Goal: Complete application form

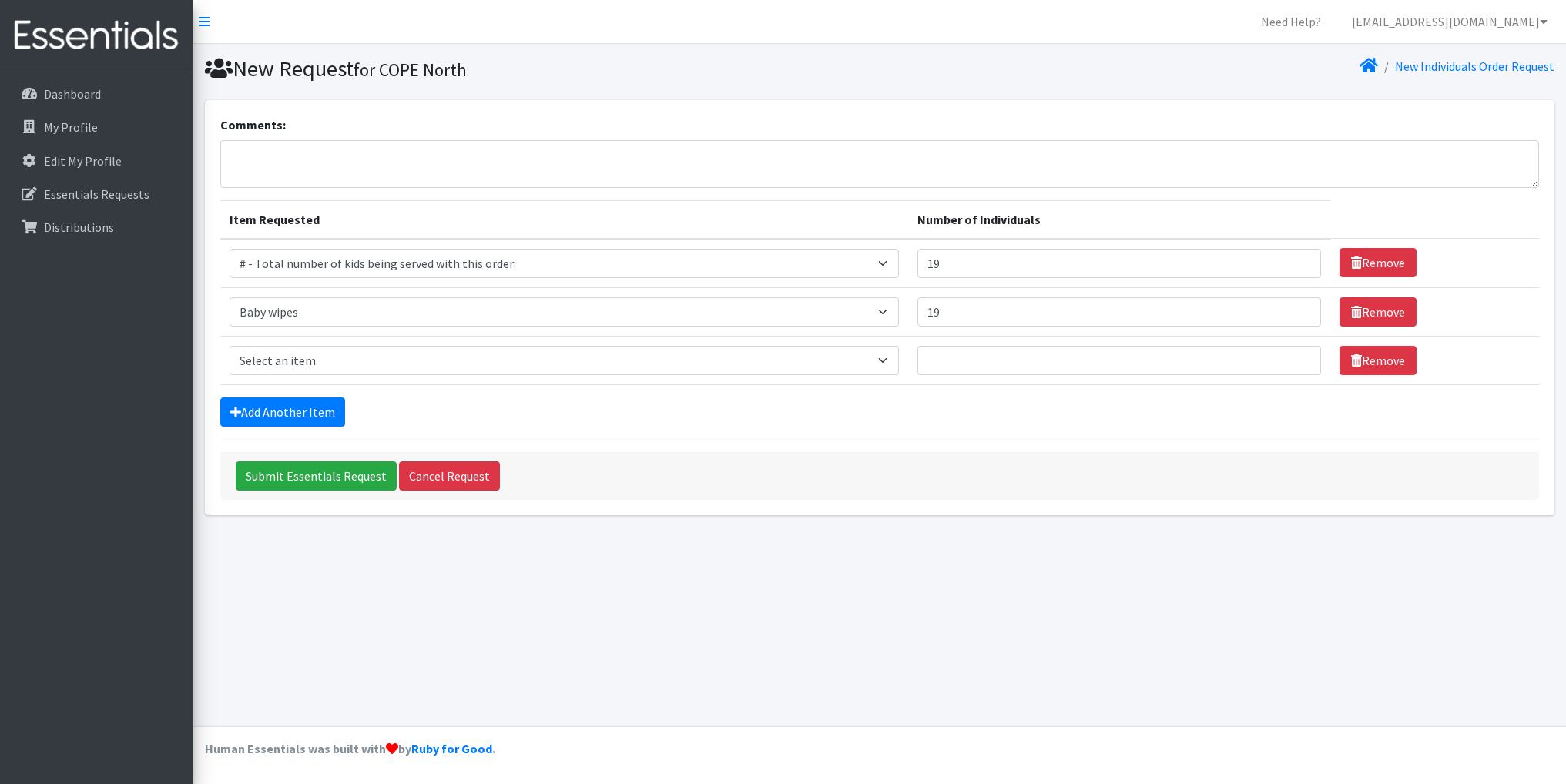
select select "10203"
select select "2649"
click at [888, 358] on select "Select an item # - Total number of kids being served with this order: Baby wipe…" at bounding box center [564, 360] width 669 height 29
select select "2665"
click at [230, 345] on select "Select an item # - Total number of kids being served with this order: Baby wipe…" at bounding box center [564, 360] width 669 height 29
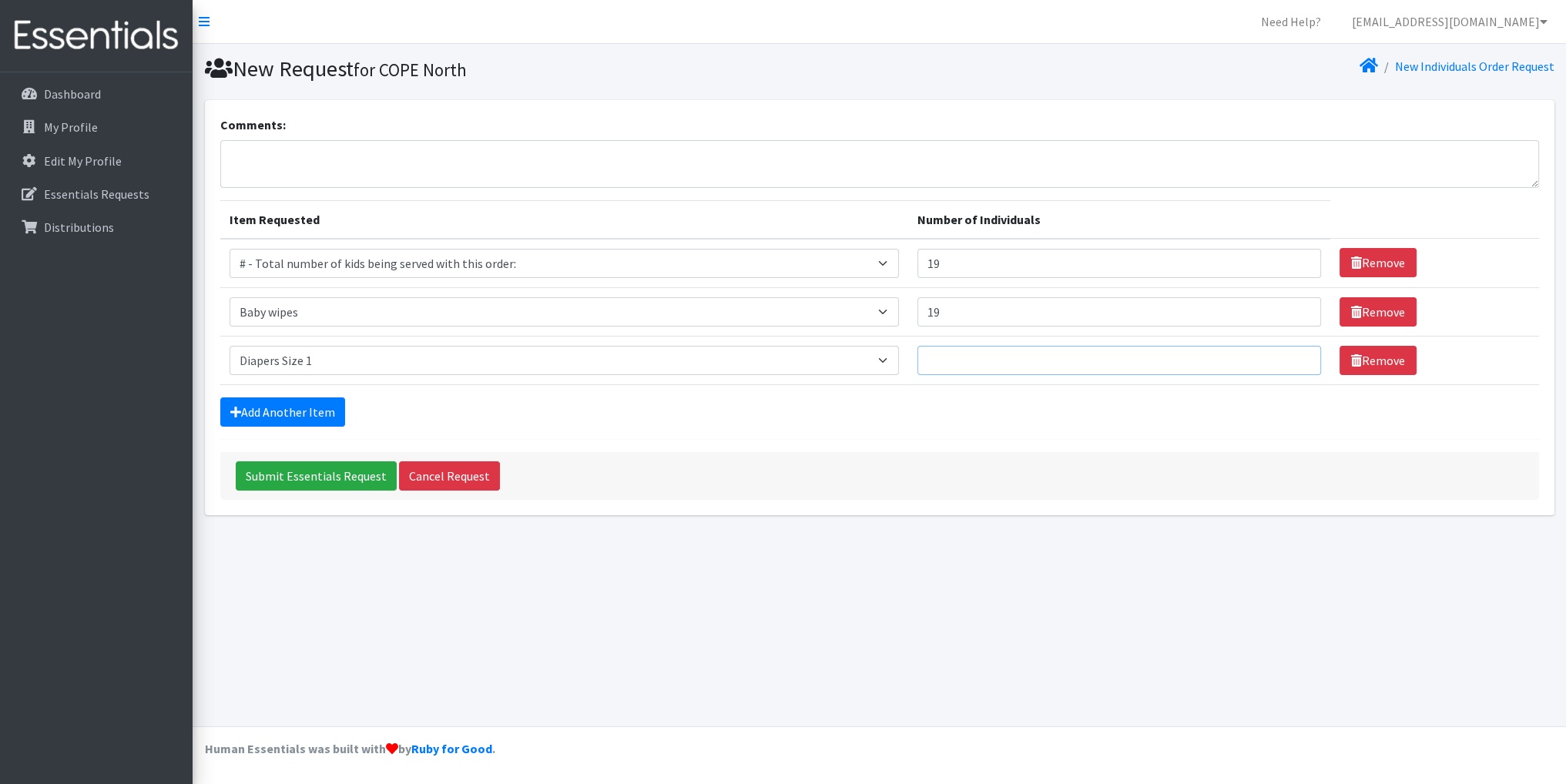
click at [949, 354] on input "Number of Individuals" at bounding box center [1119, 360] width 403 height 29
type input "3"
click at [325, 409] on link "Add Another Item" at bounding box center [283, 412] width 125 height 29
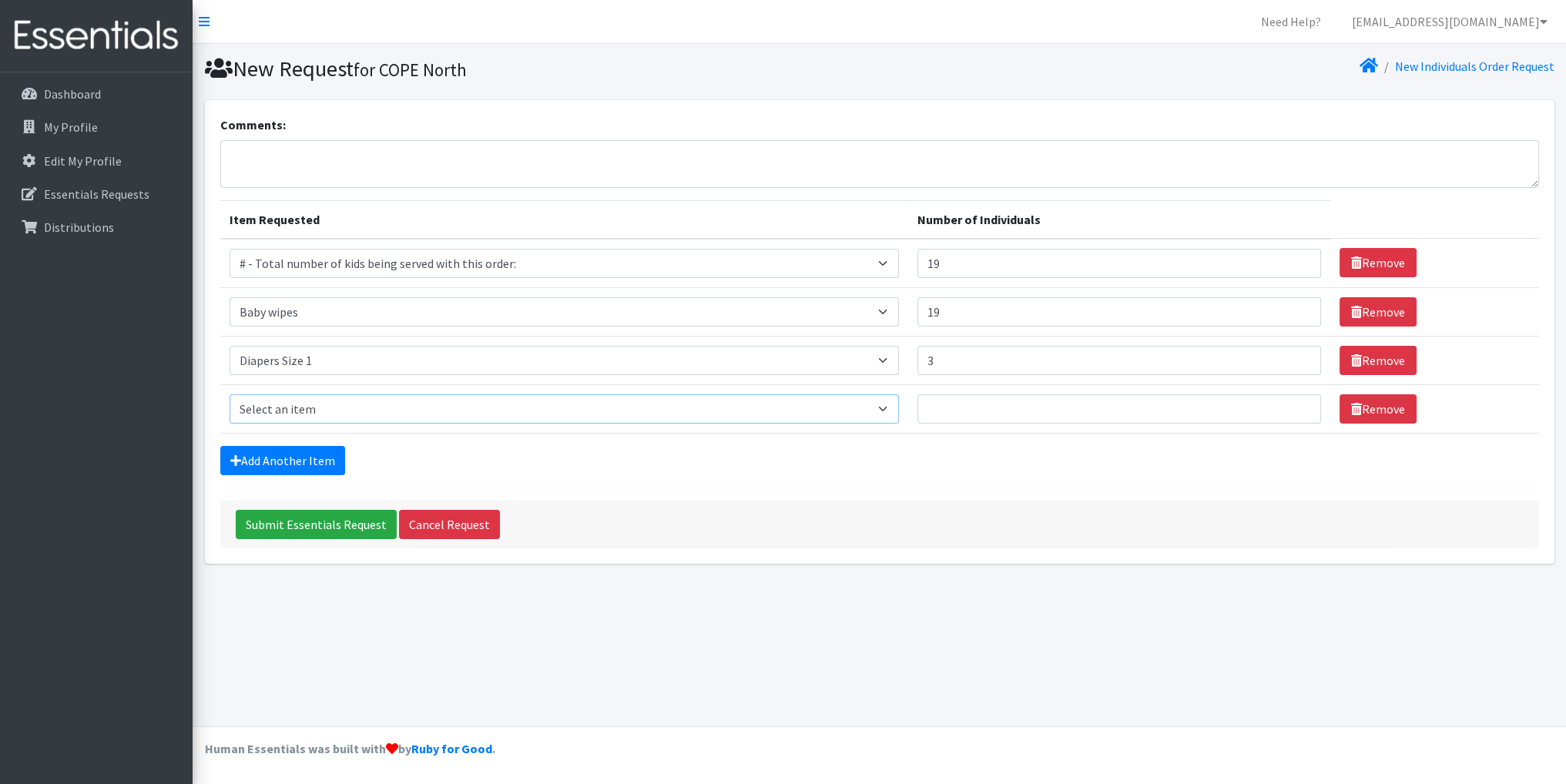
click at [891, 405] on select "Select an item # - Total number of kids being served with this order: Baby wipe…" at bounding box center [564, 408] width 669 height 29
select select "2668"
click at [230, 394] on select "Select an item # - Total number of kids being served with this order: Baby wipe…" at bounding box center [564, 408] width 669 height 29
click at [996, 401] on input "Number of Individuals" at bounding box center [1119, 408] width 403 height 29
type input "2"
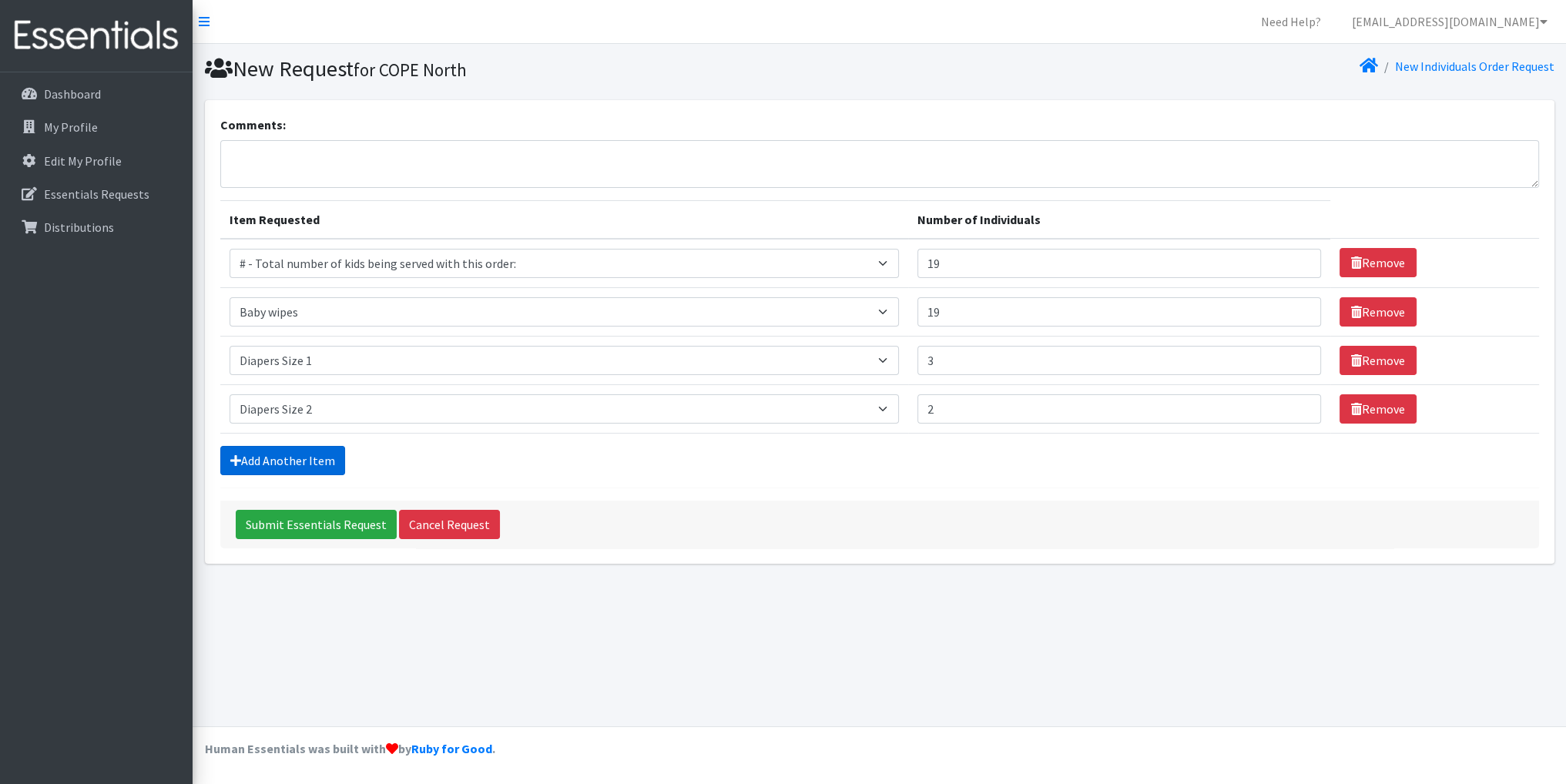
click at [316, 457] on link "Add Another Item" at bounding box center [283, 460] width 125 height 29
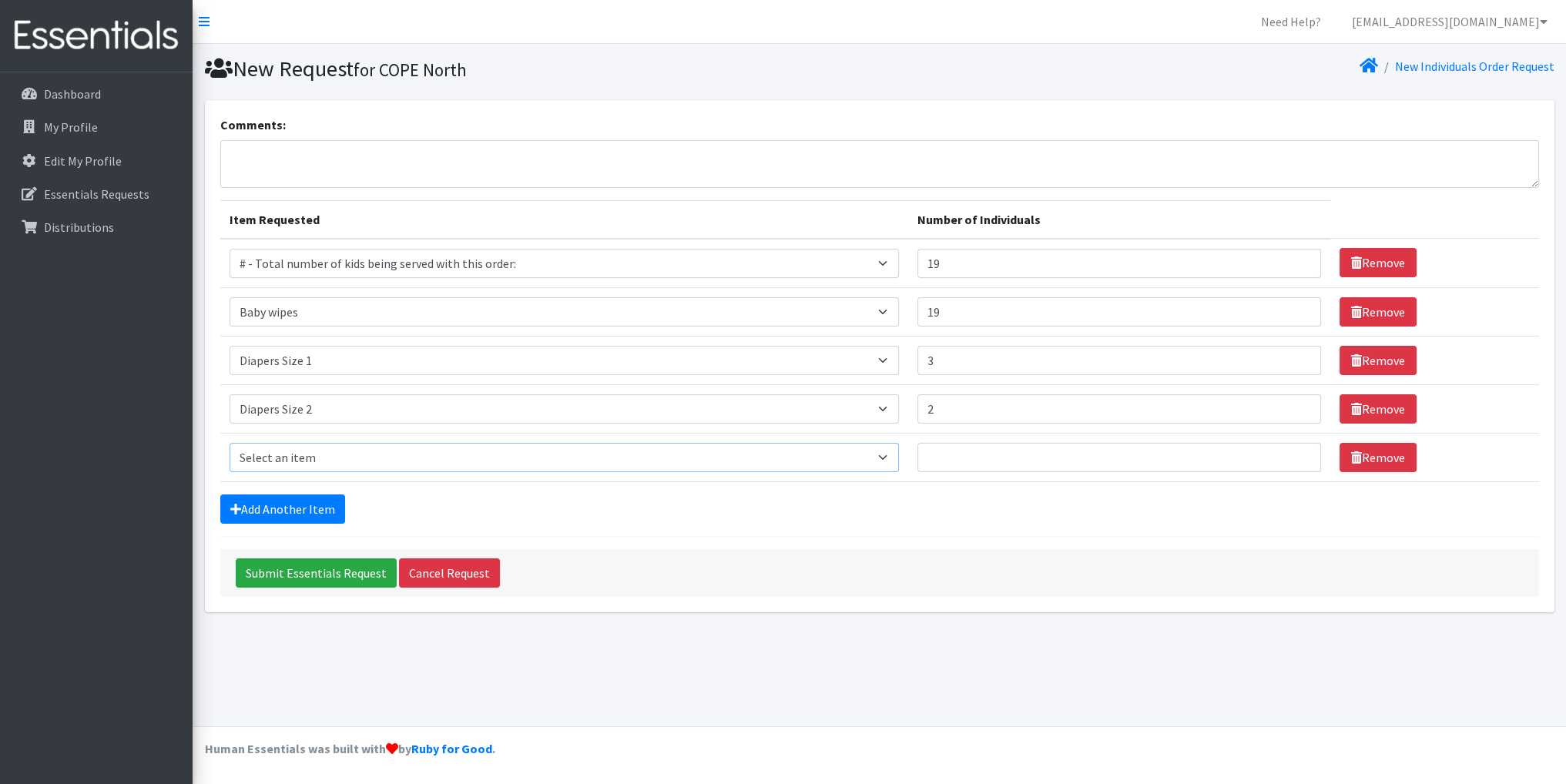
click at [893, 457] on select "Select an item # - Total number of kids being served with this order: Baby wipe…" at bounding box center [564, 457] width 669 height 29
select select "2655"
click at [230, 443] on select "Select an item # - Total number of kids being served with this order: Baby wipe…" at bounding box center [564, 457] width 669 height 29
click at [960, 459] on input "Number of Individuals" at bounding box center [1119, 457] width 403 height 29
type input "6"
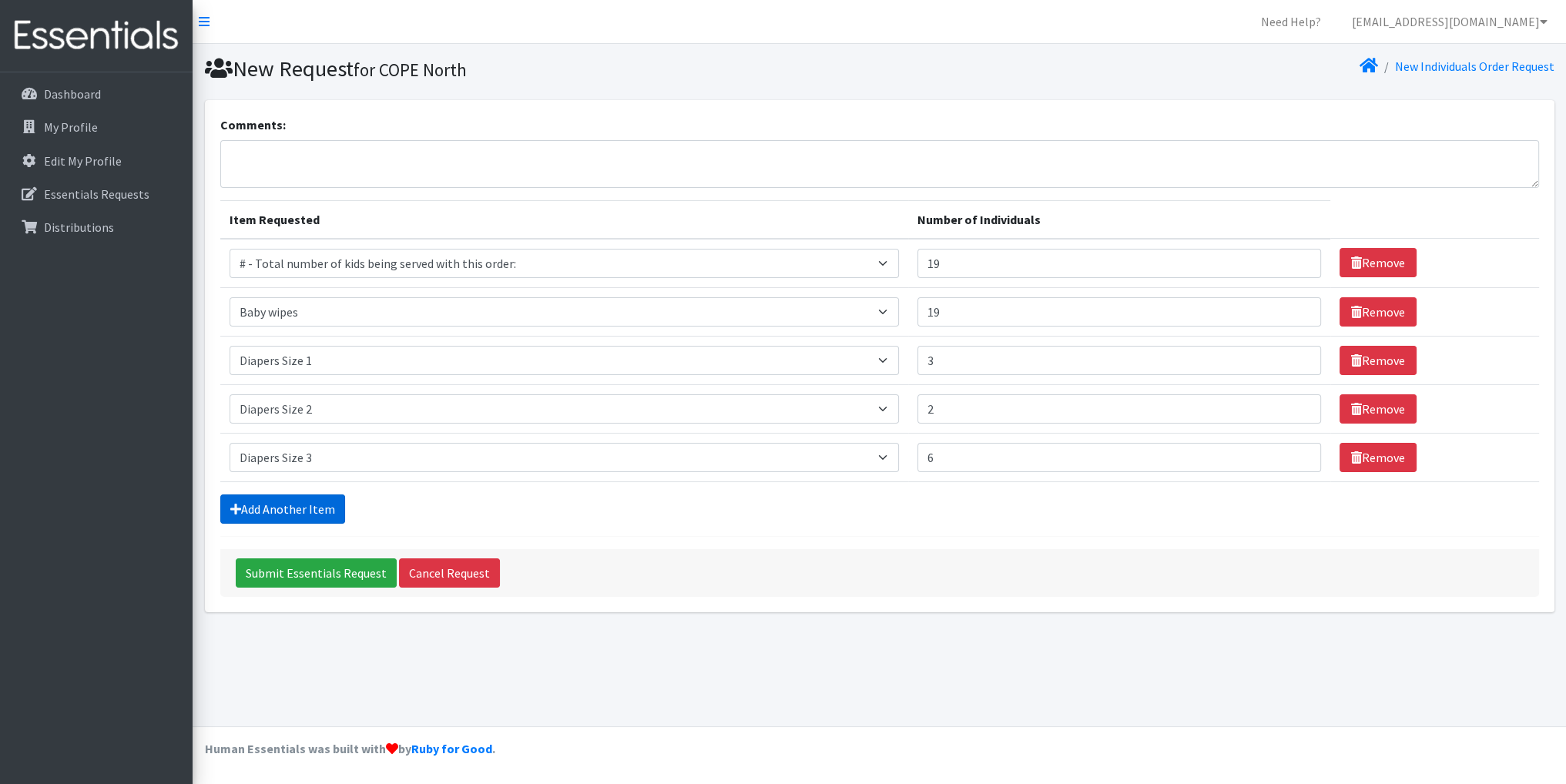
click at [332, 505] on link "Add Another Item" at bounding box center [283, 509] width 125 height 29
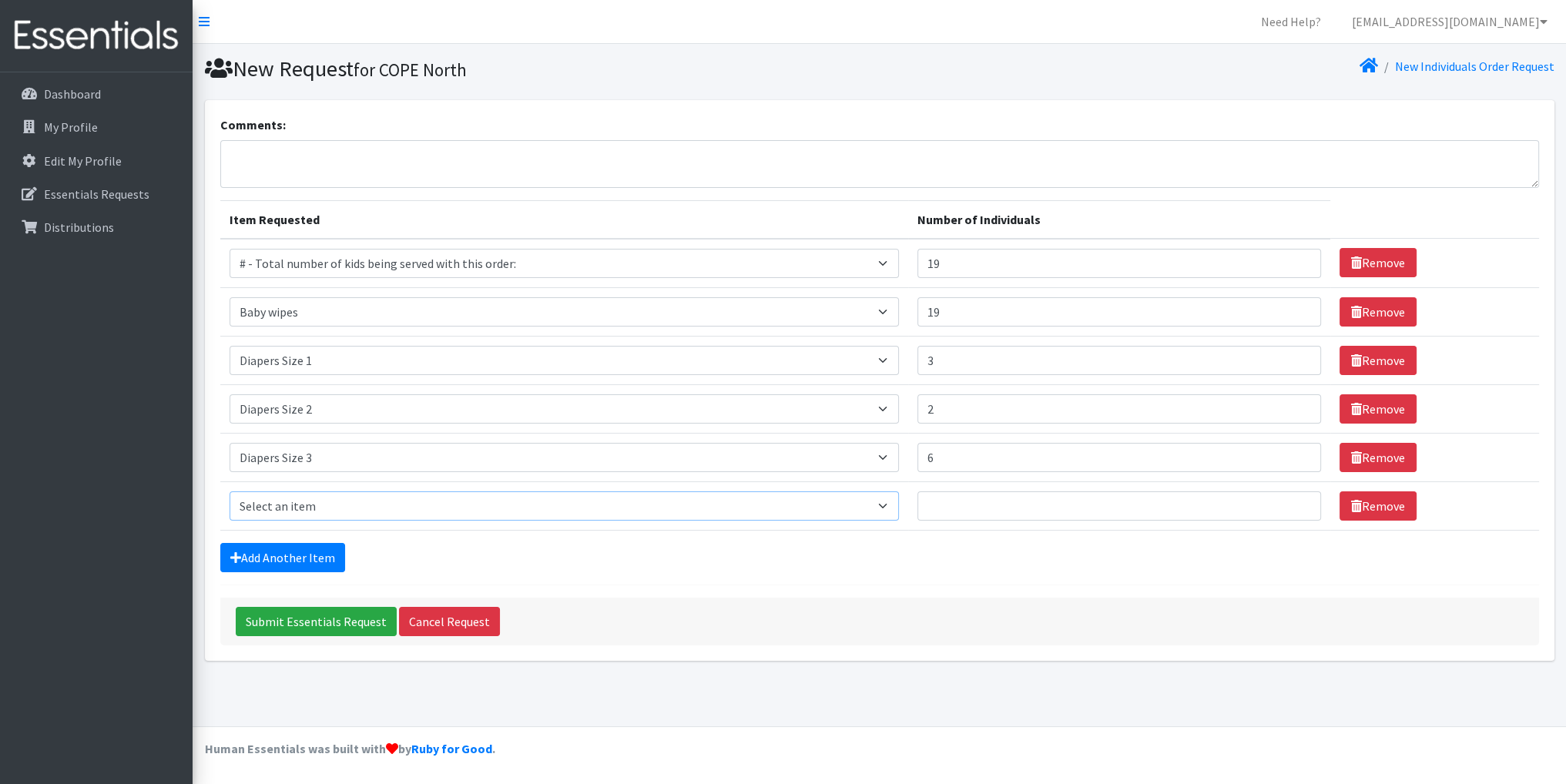
click at [894, 509] on select "Select an item # - Total number of kids being served with this order: Baby wipe…" at bounding box center [564, 506] width 669 height 29
select select "2661"
click at [230, 491] on select "Select an item # - Total number of kids being served with this order: Baby wipe…" at bounding box center [564, 506] width 669 height 29
click at [943, 514] on input "Number of Individuals" at bounding box center [1119, 506] width 403 height 29
type input "5"
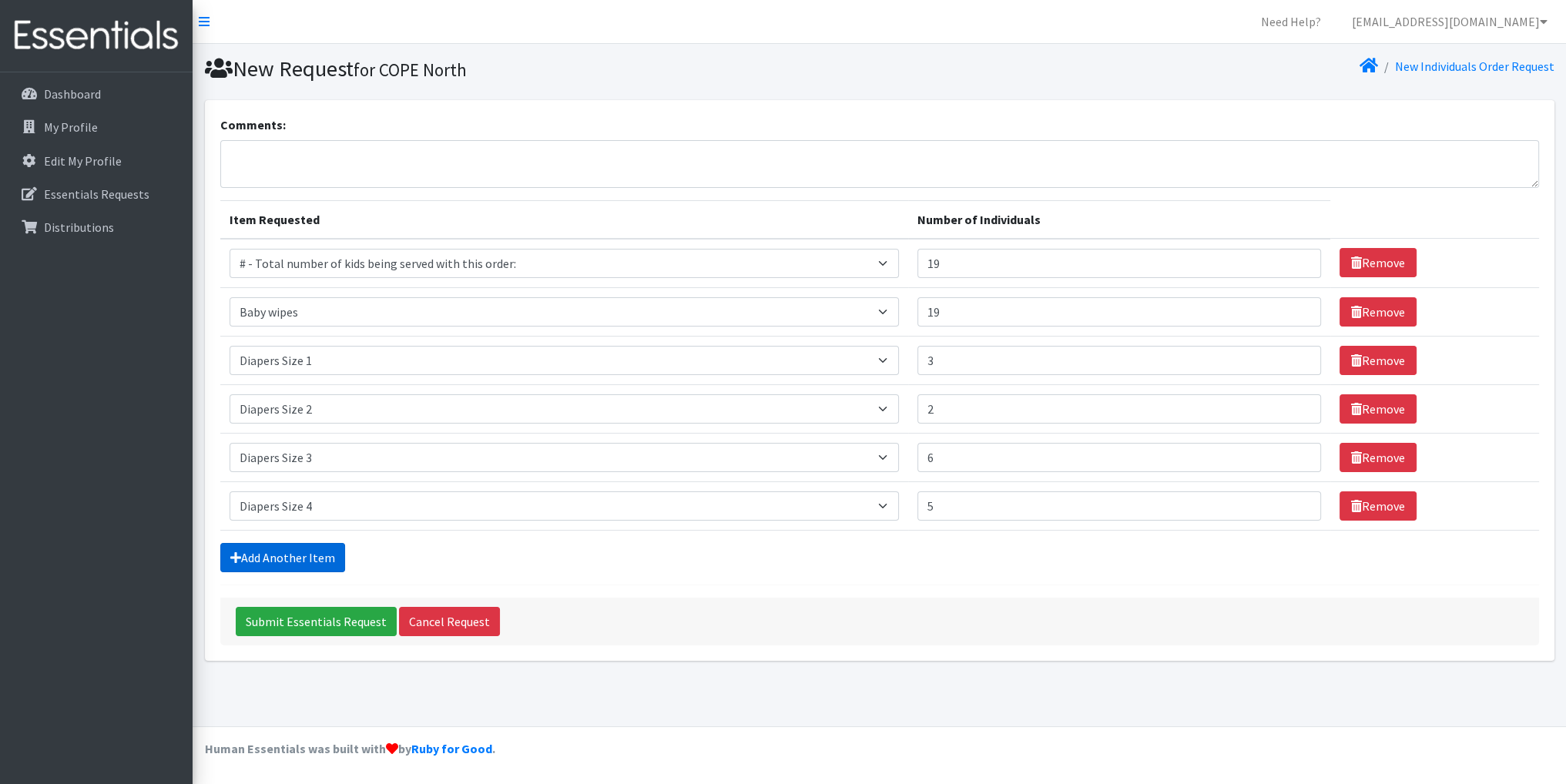
click at [315, 554] on link "Add Another Item" at bounding box center [283, 557] width 125 height 29
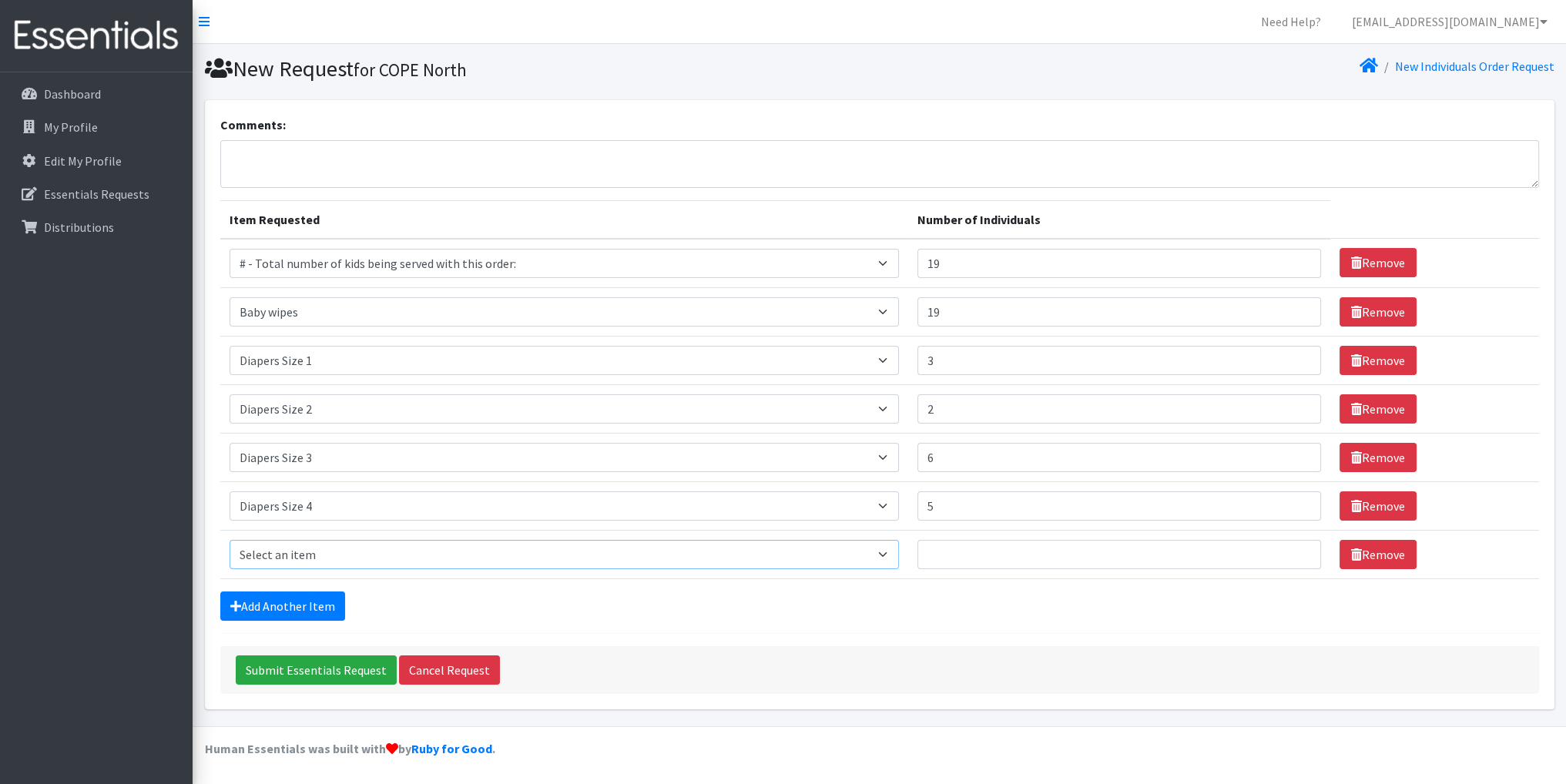
click at [890, 553] on select "Select an item # - Total number of kids being served with this order: Baby wipe…" at bounding box center [564, 554] width 669 height 29
select select "2674"
click at [230, 540] on select "Select an item # - Total number of kids being served with this order: Baby wipe…" at bounding box center [564, 554] width 669 height 29
click at [993, 553] on input "Number of Individuals" at bounding box center [1119, 554] width 403 height 29
type input "3"
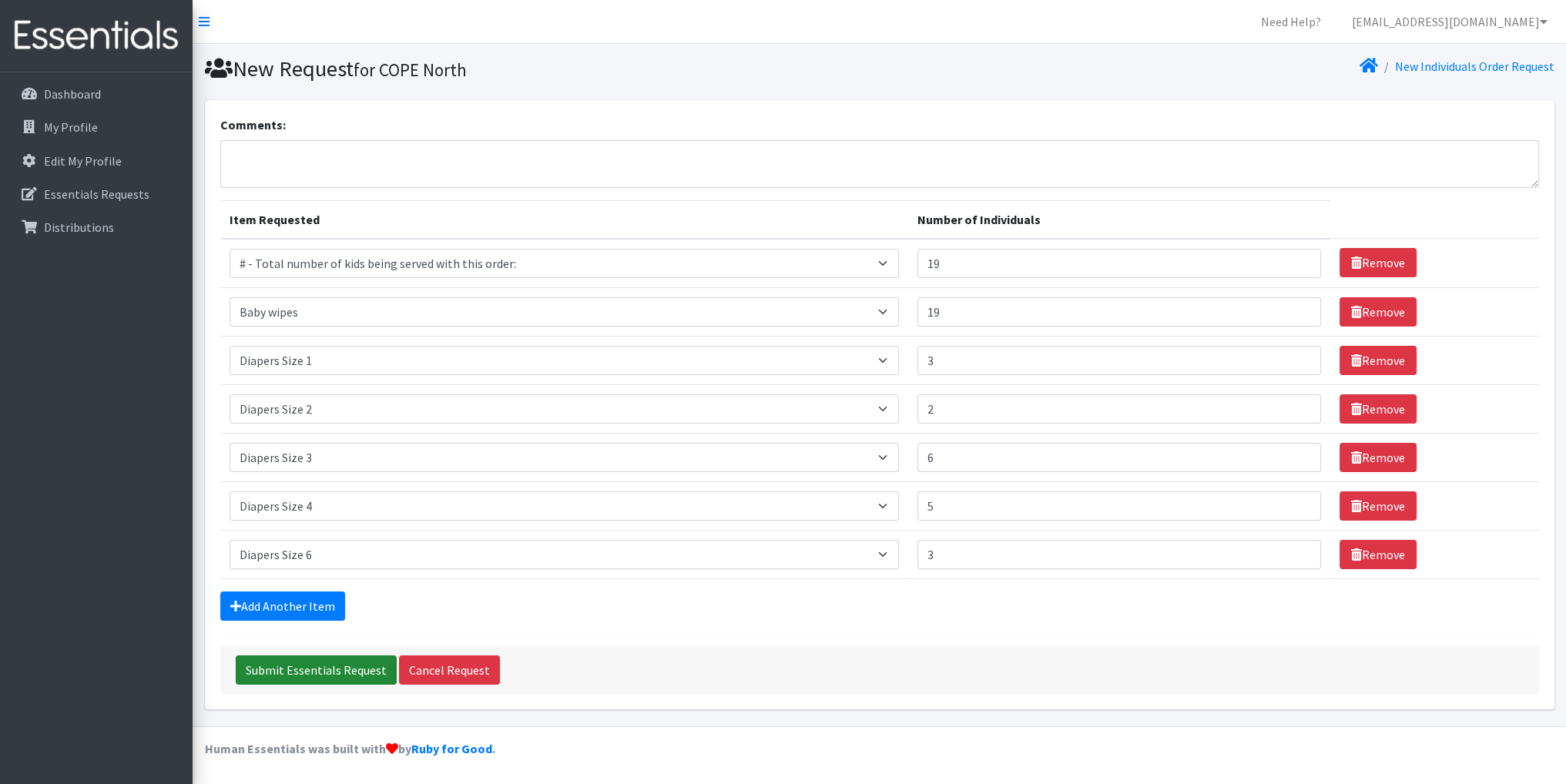
click at [303, 668] on input "Submit Essentials Request" at bounding box center [316, 670] width 161 height 29
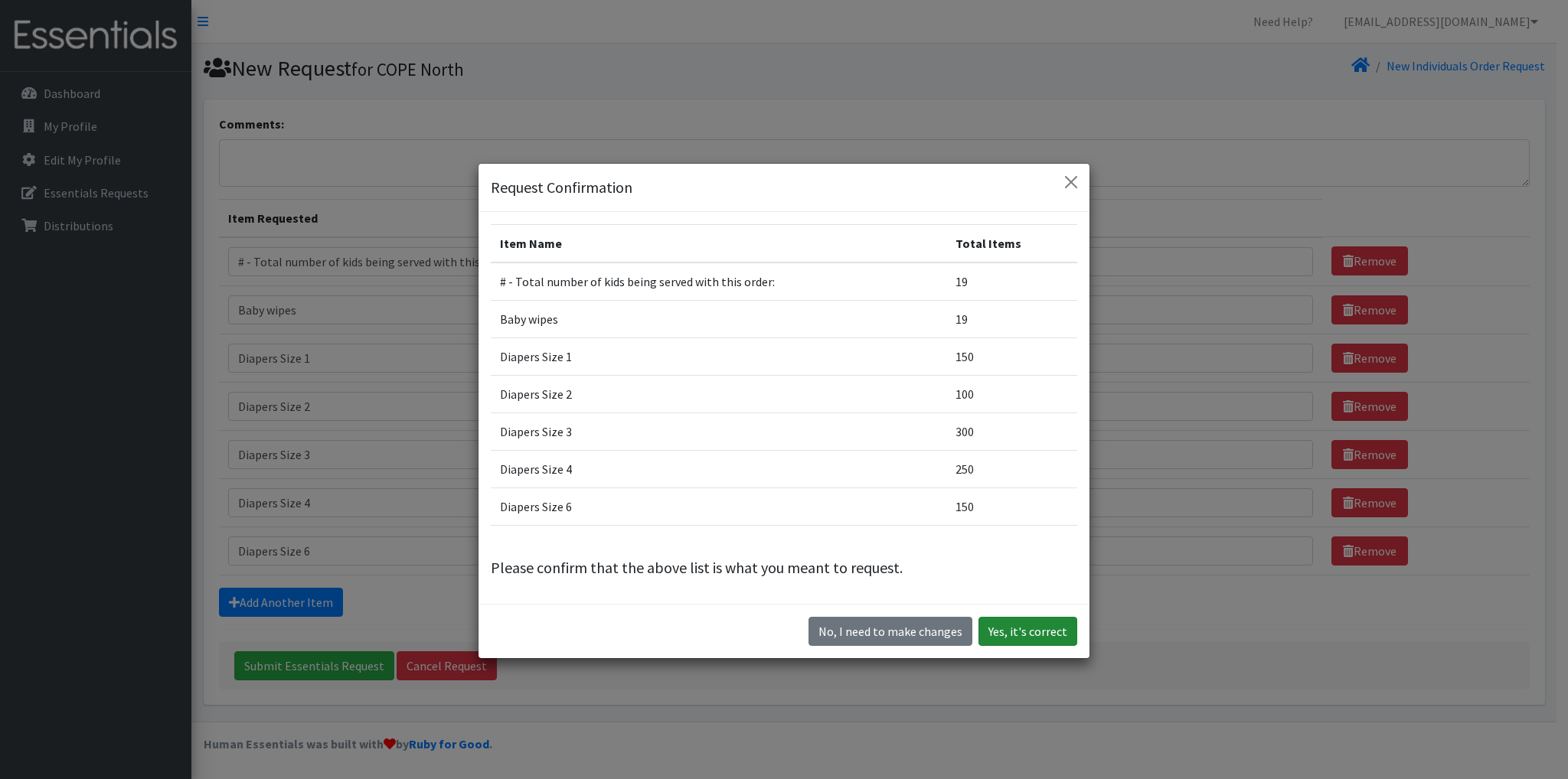
click at [1028, 630] on button "Yes, it's correct" at bounding box center [1028, 631] width 98 height 29
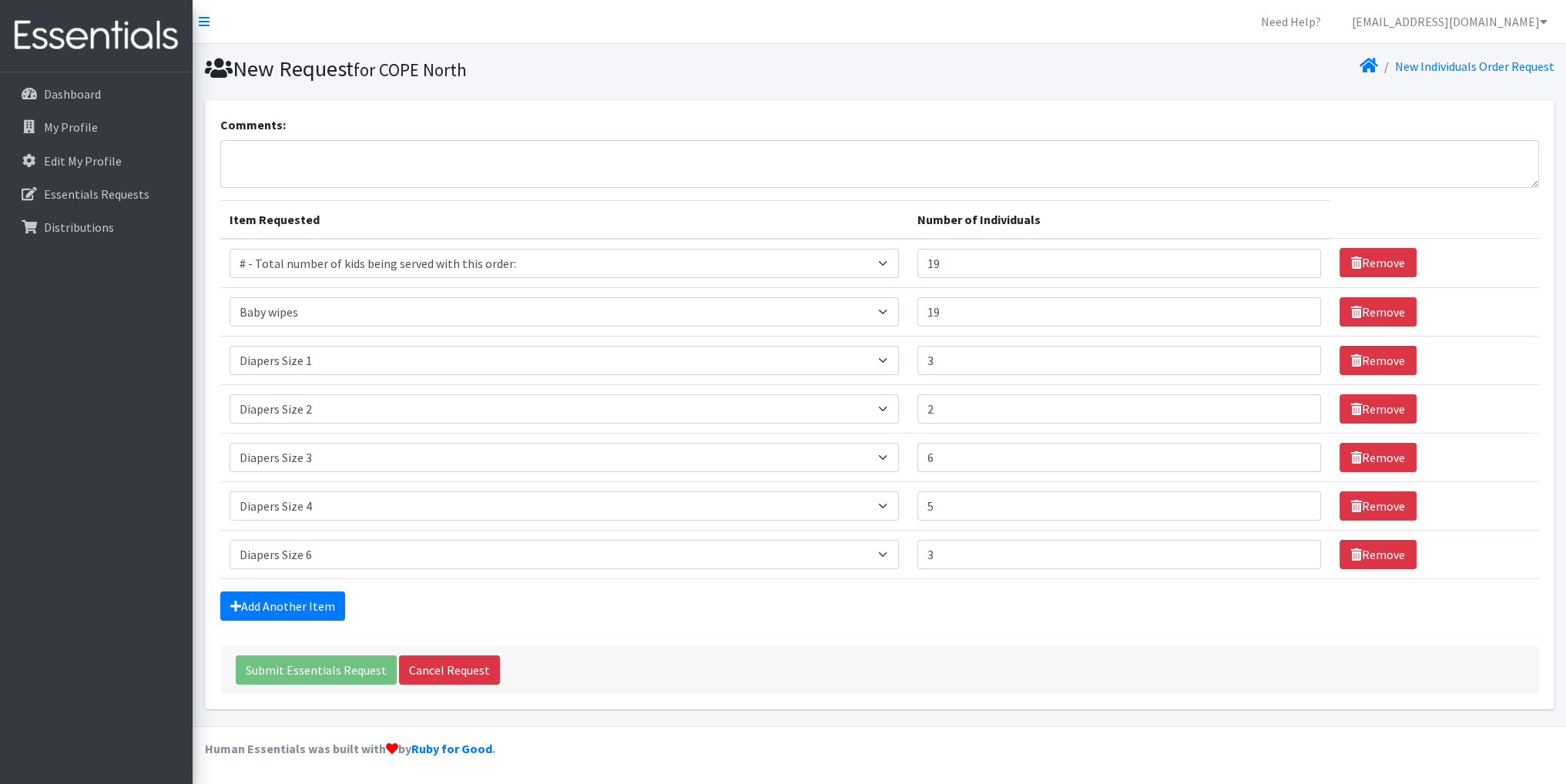
click at [1036, 634] on form "Comments: Item Requested Number of Individuals Item Requested Select an item # …" at bounding box center [880, 405] width 1319 height 579
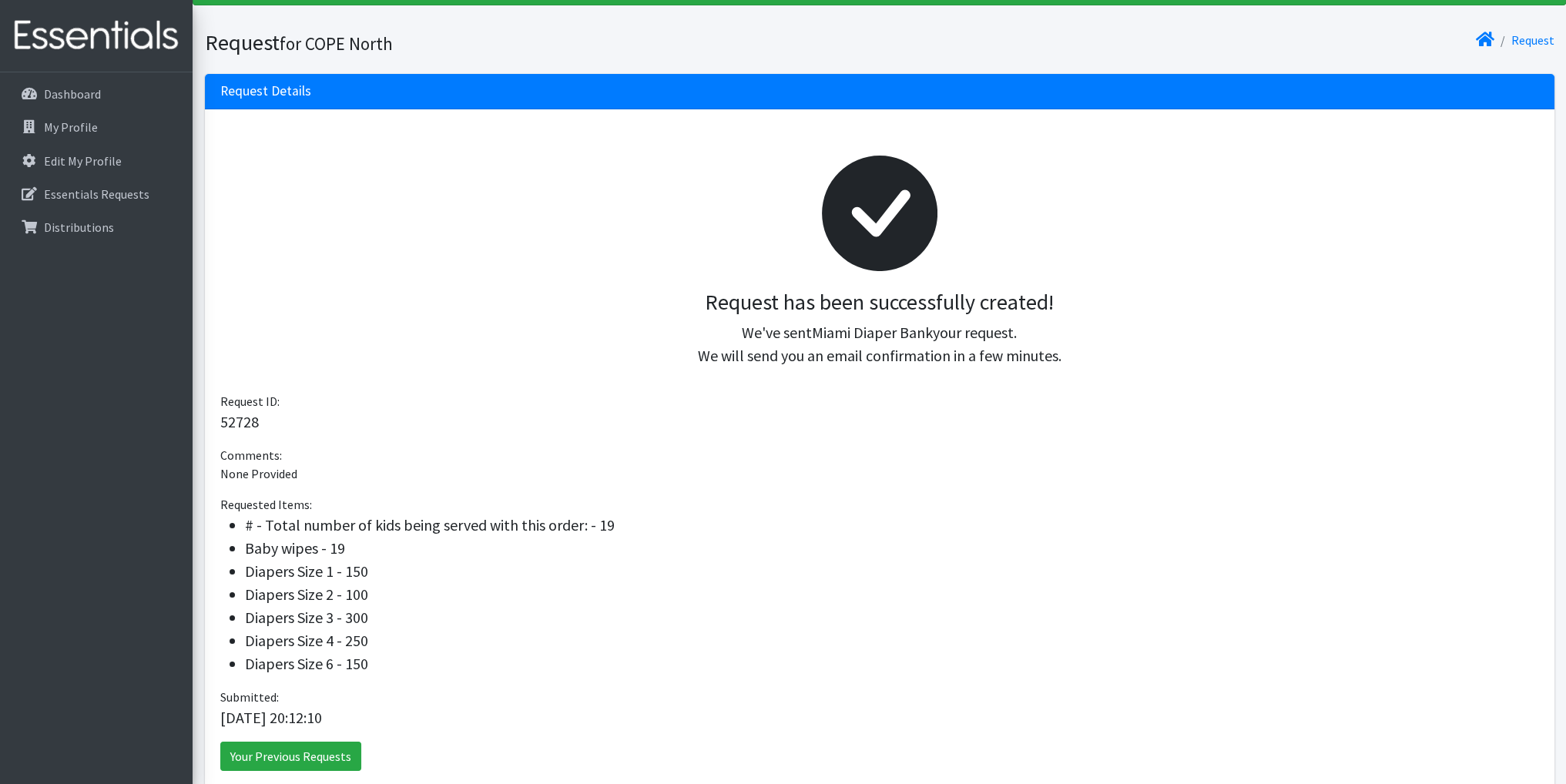
scroll to position [154, 0]
